Goal: Transaction & Acquisition: Purchase product/service

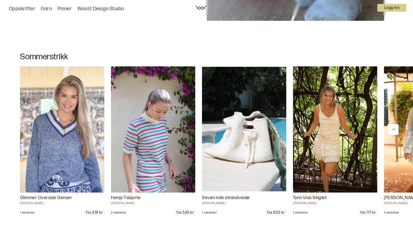
scroll to position [276, 0]
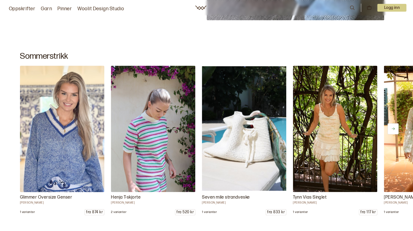
click at [76, 103] on img at bounding box center [62, 128] width 88 height 133
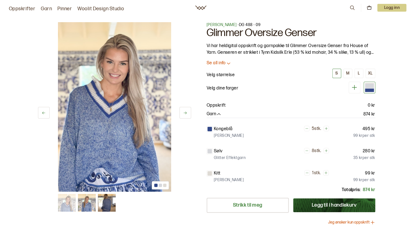
click at [118, 66] on img at bounding box center [114, 107] width 113 height 170
click at [84, 194] on img at bounding box center [87, 203] width 18 height 18
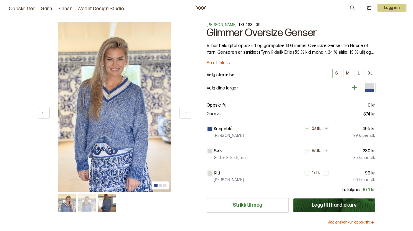
click at [108, 207] on img at bounding box center [107, 203] width 18 height 18
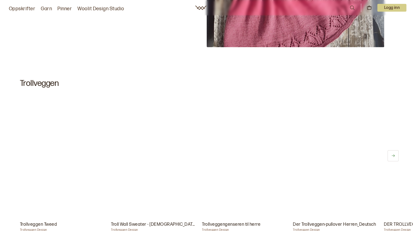
scroll to position [3077, 0]
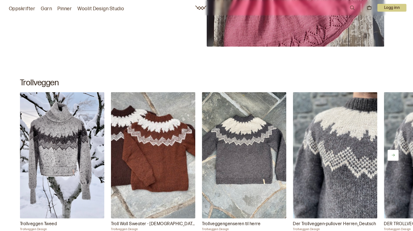
drag, startPoint x: 162, startPoint y: 78, endPoint x: 40, endPoint y: 36, distance: 129.5
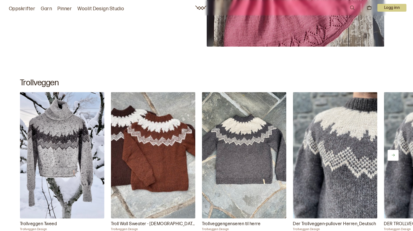
scroll to position [3228, 0]
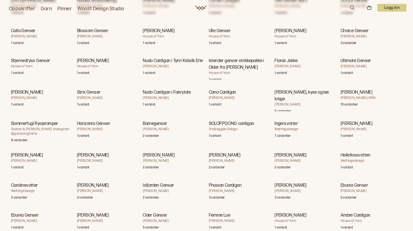
scroll to position [3312, 0]
